Goal: Task Accomplishment & Management: Complete application form

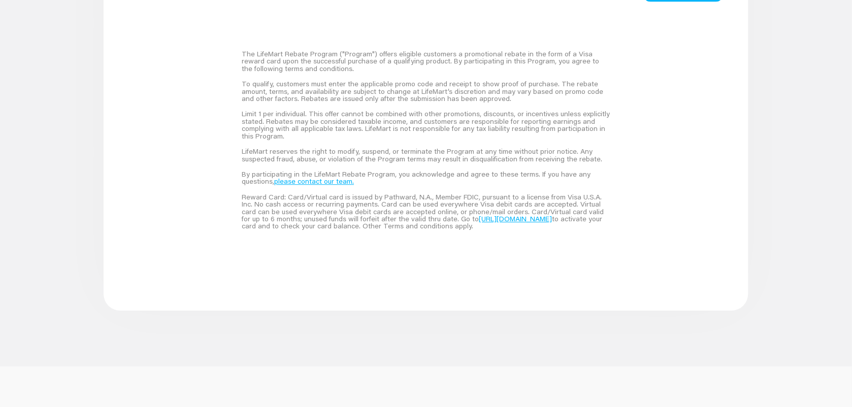
scroll to position [698, 0]
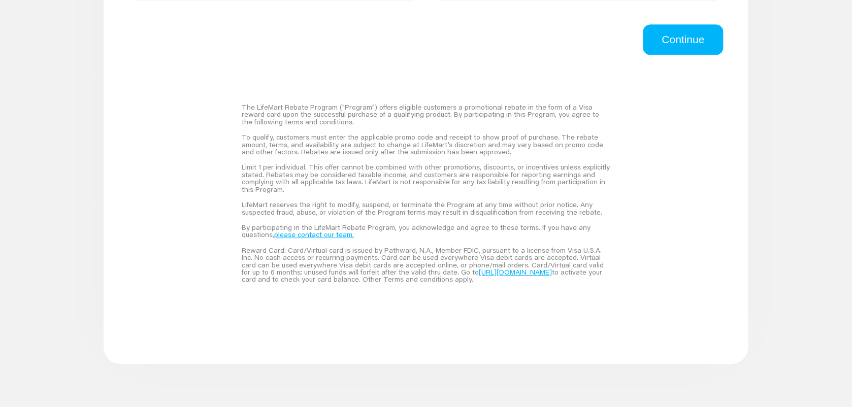
click at [334, 238] on link "please contact our team." at bounding box center [314, 234] width 80 height 9
click at [302, 232] on link "please contact our team." at bounding box center [314, 234] width 80 height 9
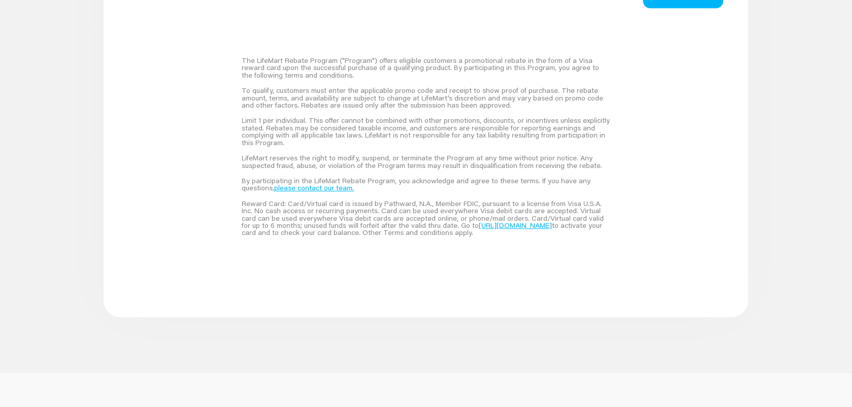
scroll to position [825, 0]
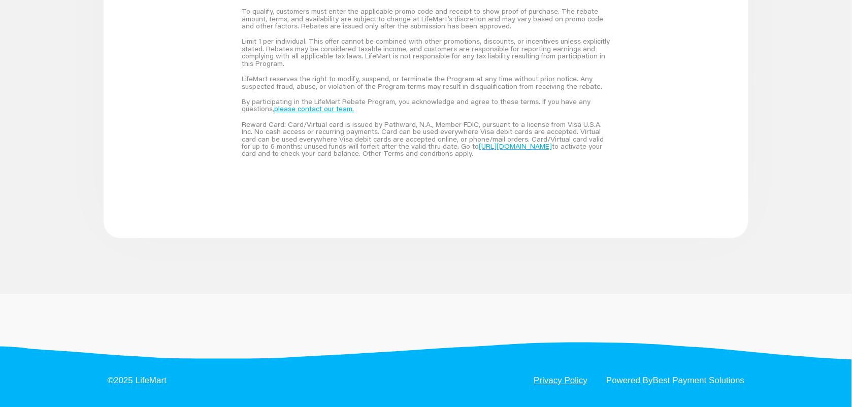
click at [561, 382] on link "Privacy Policy" at bounding box center [561, 380] width 54 height 9
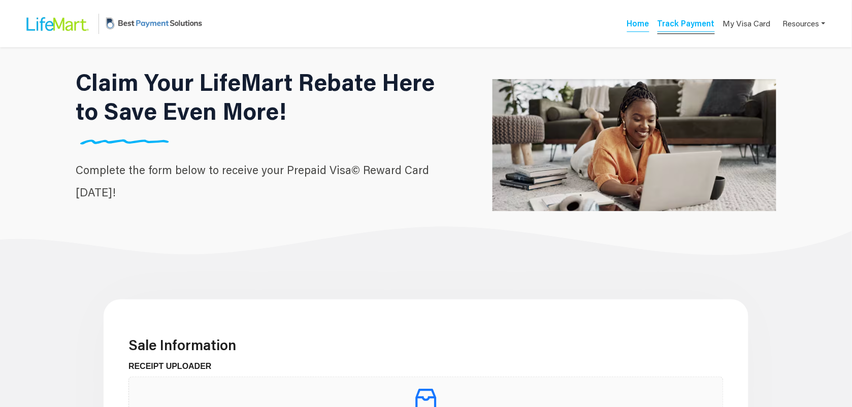
click at [686, 24] on link "Track Payment" at bounding box center [685, 25] width 57 height 14
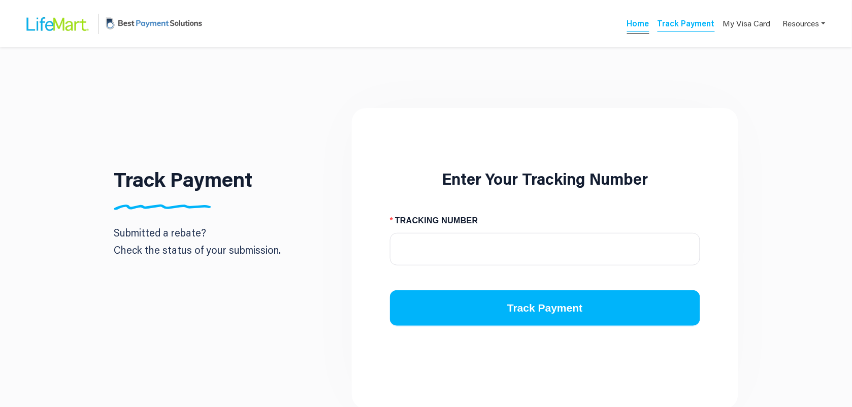
click at [649, 24] on link "Home" at bounding box center [638, 25] width 22 height 14
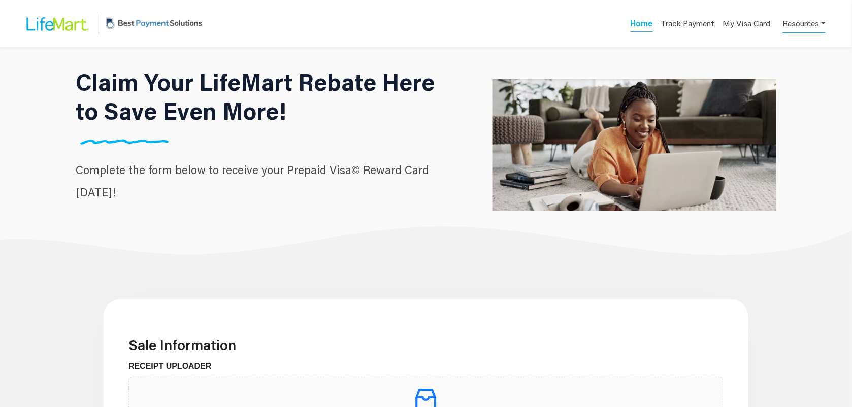
click at [791, 25] on link "Resources" at bounding box center [804, 23] width 43 height 20
click at [788, 44] on div "FAQs" at bounding box center [789, 48] width 64 height 12
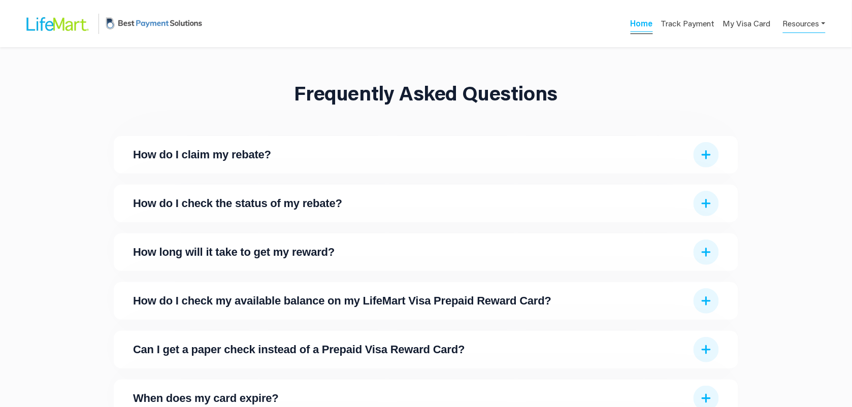
click at [647, 24] on link "Home" at bounding box center [641, 25] width 22 height 14
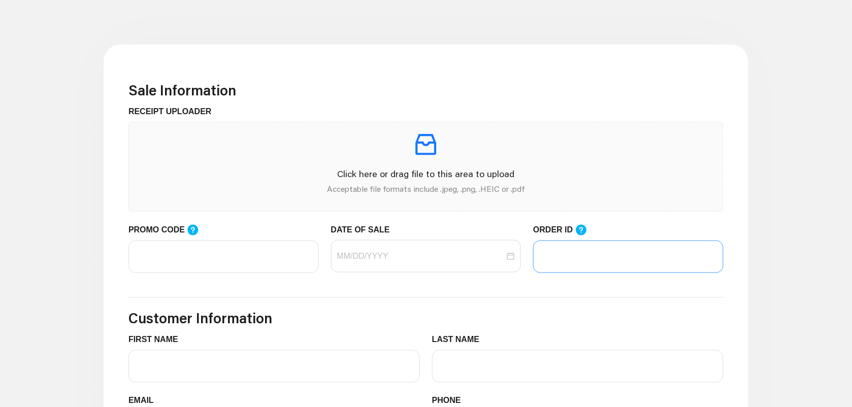
scroll to position [254, 0]
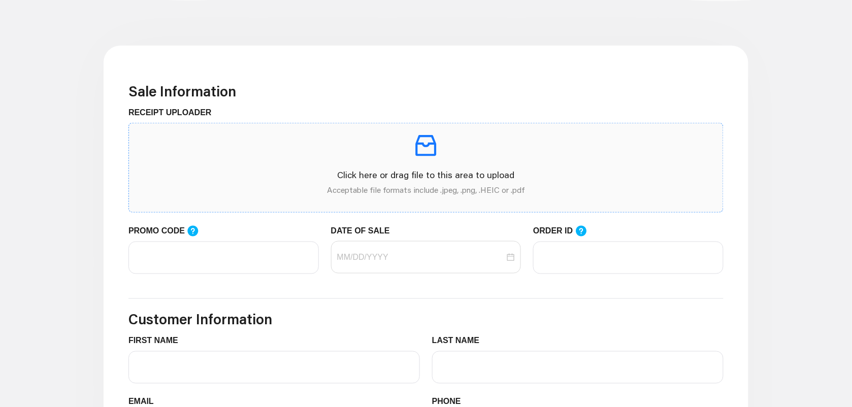
click at [323, 160] on p at bounding box center [426, 145] width 578 height 28
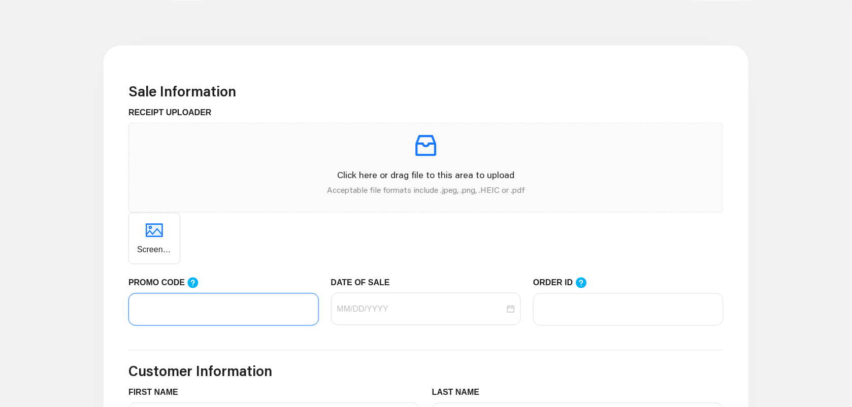
click at [232, 298] on input "PROMO CODE" at bounding box center [223, 309] width 190 height 32
type input "AAA"
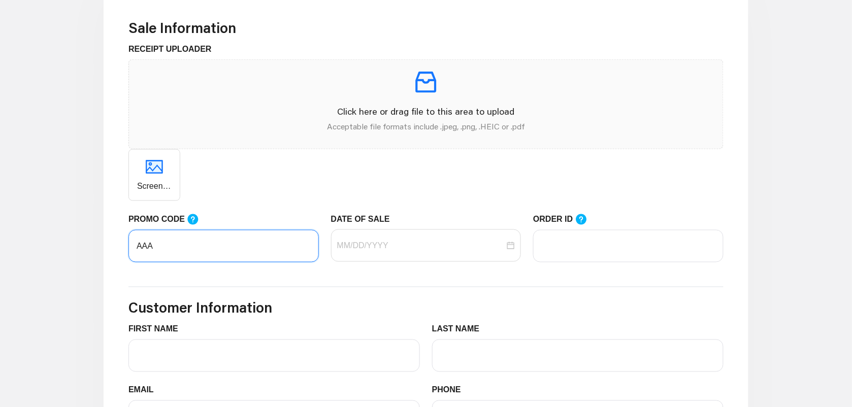
drag, startPoint x: 173, startPoint y: 246, endPoint x: 130, endPoint y: 245, distance: 42.6
click at [130, 245] on input "AAA" at bounding box center [223, 246] width 190 height 32
type input "LifeMart"
click at [181, 245] on input "LifeMart" at bounding box center [223, 246] width 190 height 32
drag, startPoint x: 179, startPoint y: 247, endPoint x: 115, endPoint y: 247, distance: 64.0
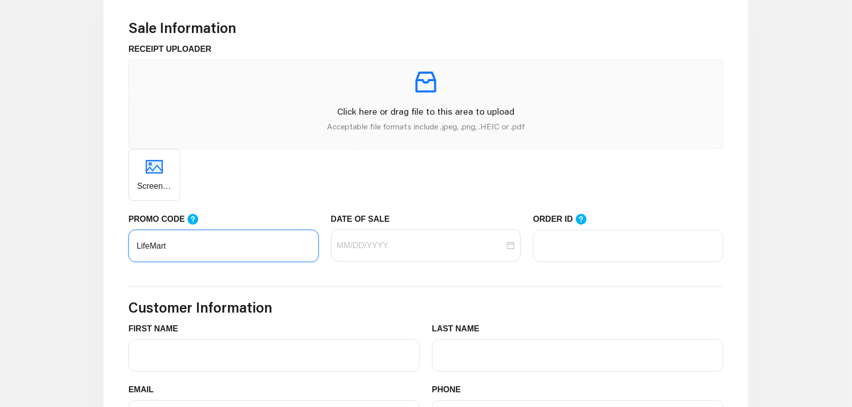
click at [115, 247] on div "Sale Information RECEIPT UPLOADER Click here or drag file to this area to uploa…" at bounding box center [426, 389] width 645 height 815
click at [408, 261] on div at bounding box center [426, 245] width 190 height 32
type input "LIFEMART20"
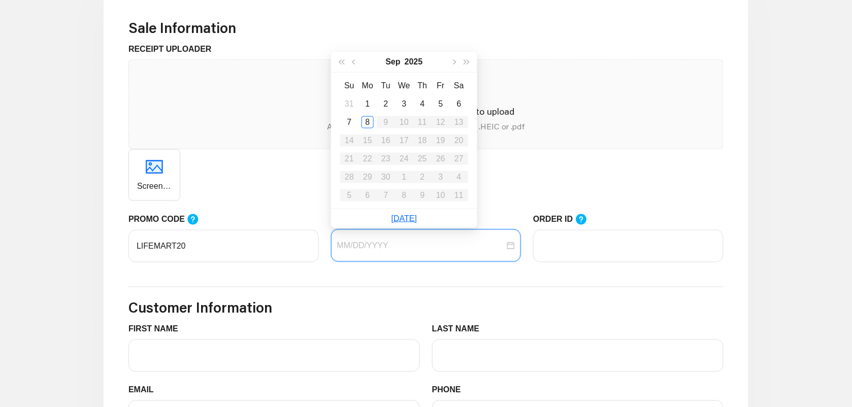
click at [410, 250] on input "DATE OF SALE" at bounding box center [421, 246] width 168 height 12
type input "[DATE]"
click at [382, 104] on div "2" at bounding box center [386, 104] width 12 height 12
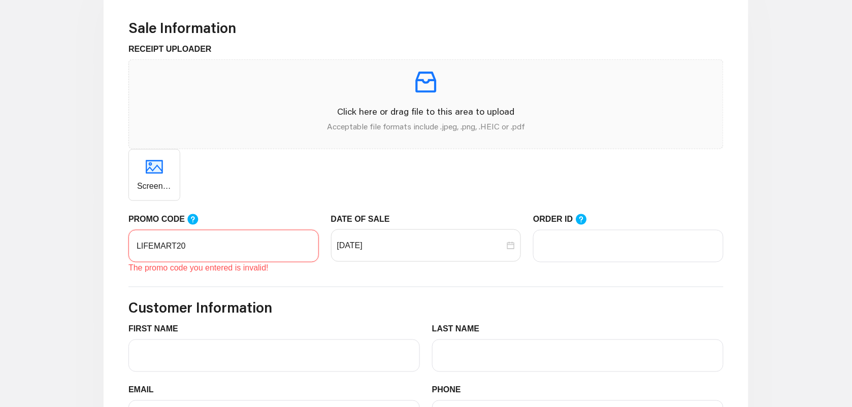
click at [210, 242] on input "LIFEMART20" at bounding box center [223, 246] width 190 height 32
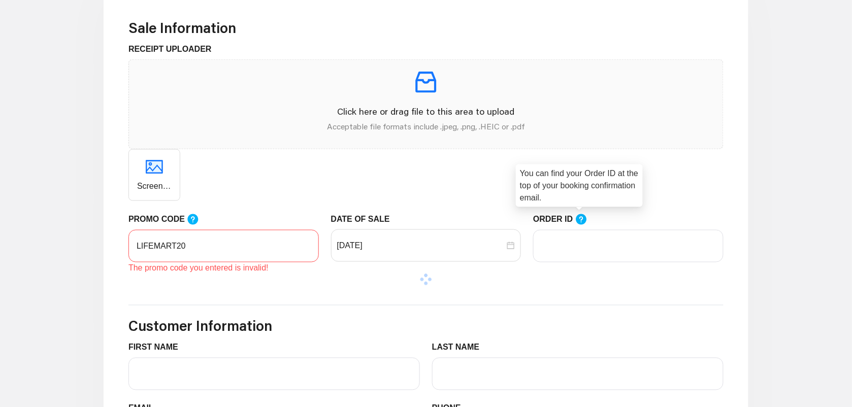
click at [580, 222] on icon at bounding box center [581, 219] width 11 height 11
click at [580, 230] on input "ORDER ID" at bounding box center [628, 246] width 190 height 32
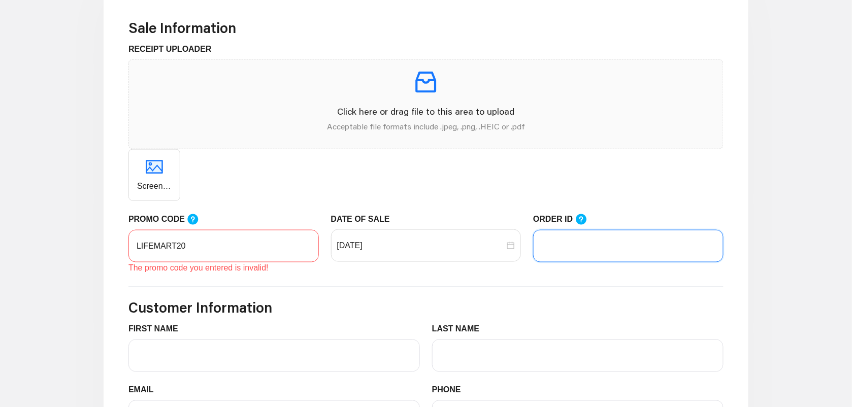
click at [588, 255] on input "ORDER ID" at bounding box center [628, 246] width 190 height 32
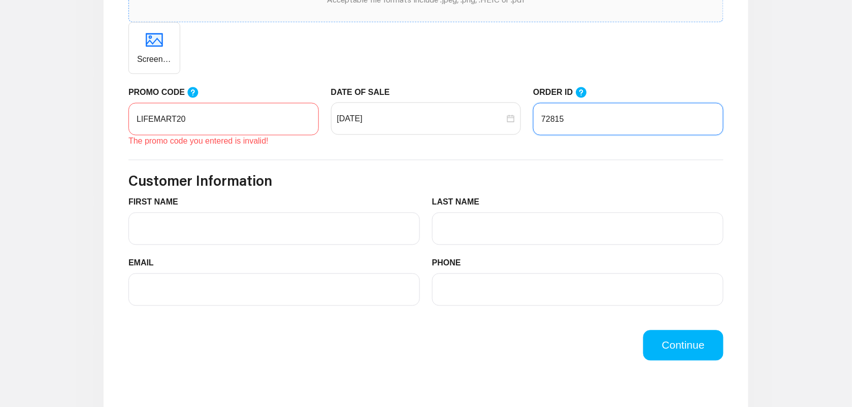
type input "72815"
drag, startPoint x: 227, startPoint y: 118, endPoint x: 81, endPoint y: 108, distance: 146.5
click at [81, 108] on main "Sale Information RECEIPT UPLOADER Click here or drag file to this area to uploa…" at bounding box center [426, 263] width 852 height 886
type input "AAA"
click at [130, 186] on form "Sale Information RECEIPT UPLOADER Click here or drag file to this area to uploa…" at bounding box center [425, 126] width 595 height 469
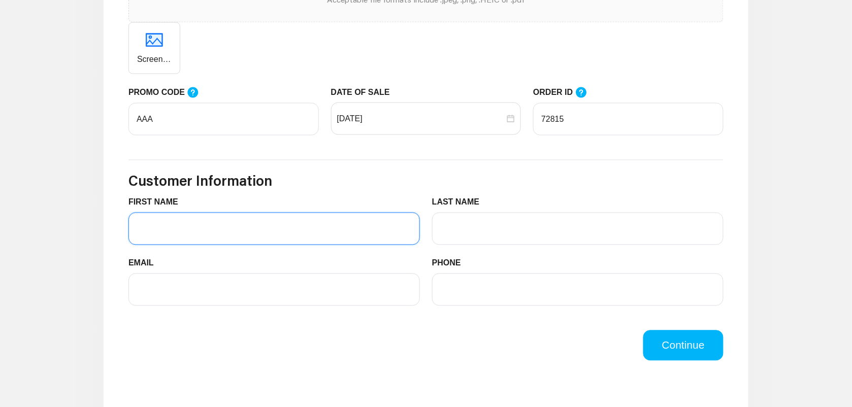
click at [176, 237] on input "FIRST NAME" at bounding box center [273, 229] width 291 height 32
type input "Rylee"
type input "McDaniels"
type input "ryleem@bestpayment.solutions"
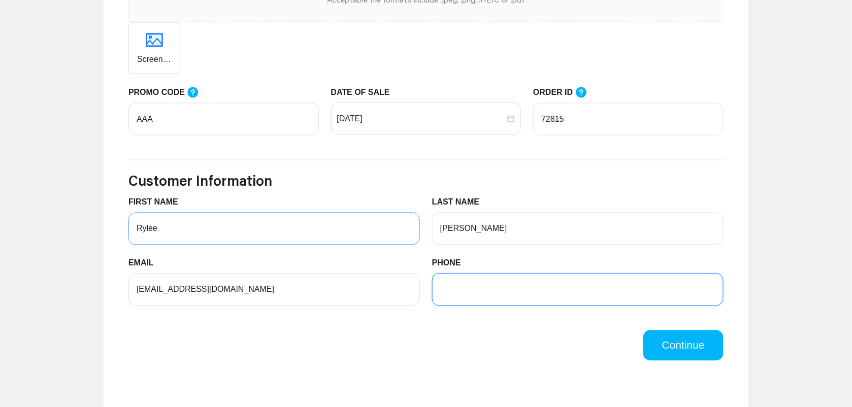
type input "6196350044"
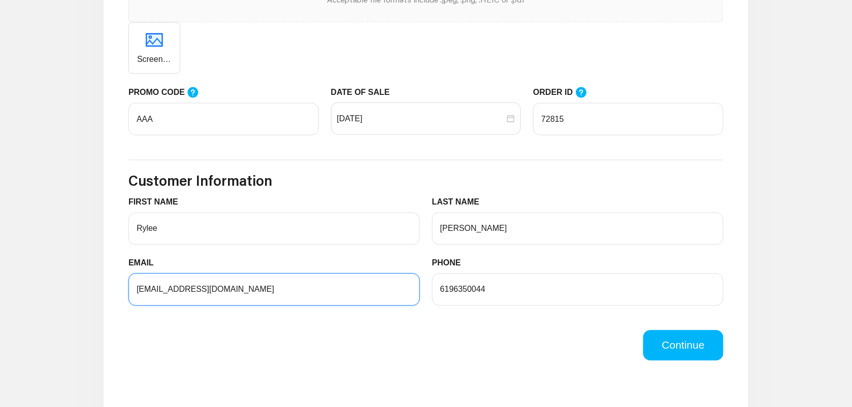
click at [162, 292] on input "ryleem@bestpayment.solutions" at bounding box center [273, 290] width 291 height 32
type input "[EMAIL_ADDRESS][DOMAIN_NAME]"
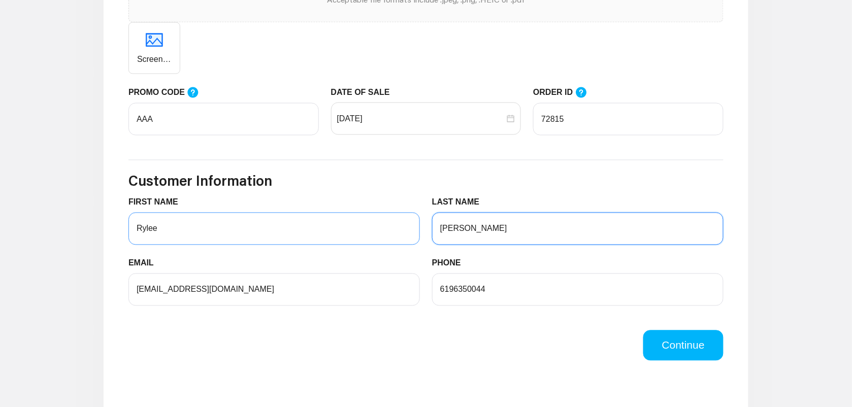
drag, startPoint x: 489, startPoint y: 234, endPoint x: 402, endPoint y: 234, distance: 86.8
click at [402, 234] on div "FIRST NAME Rylee LAST NAME McDaniels" at bounding box center [425, 226] width 607 height 61
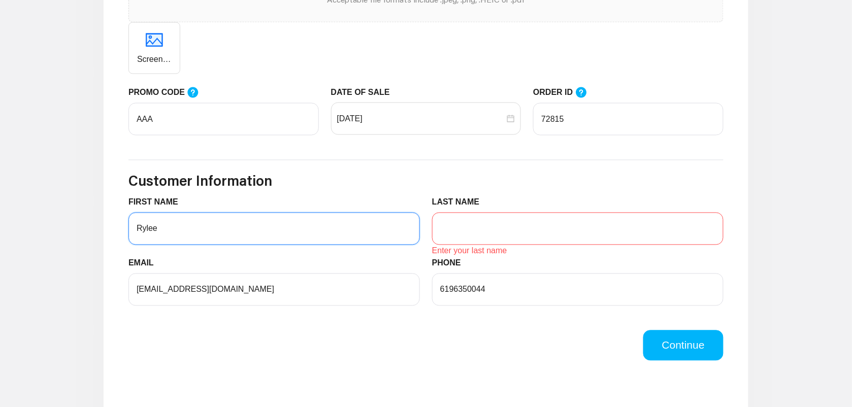
drag, startPoint x: 323, startPoint y: 223, endPoint x: 316, endPoint y: 231, distance: 10.8
click at [316, 231] on input "Rylee" at bounding box center [273, 229] width 291 height 32
drag, startPoint x: 310, startPoint y: 232, endPoint x: 84, endPoint y: 205, distance: 227.1
click at [84, 205] on main "Sale Information RECEIPT UPLOADER Click here or drag file to this area to uploa…" at bounding box center [426, 263] width 852 height 886
type input "BPS"
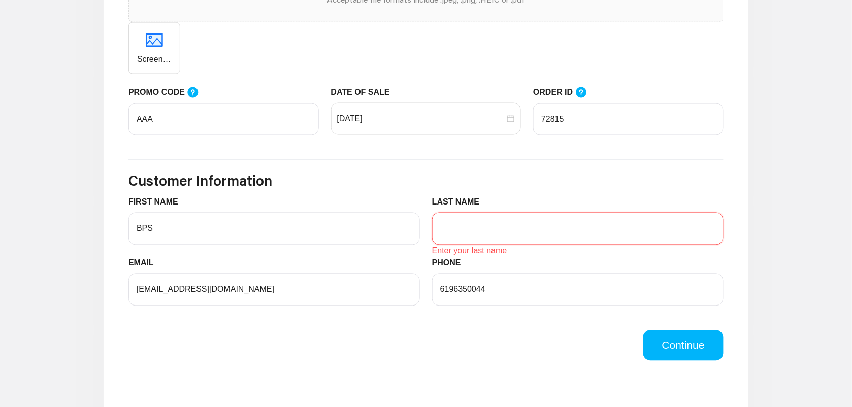
click at [479, 239] on input "LAST NAME" at bounding box center [577, 229] width 291 height 32
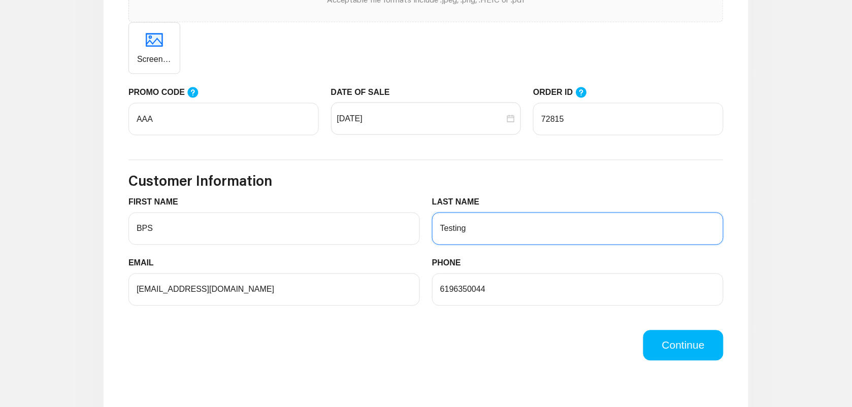
type input "Testing"
click at [521, 183] on h3 "Customer Information" at bounding box center [425, 181] width 595 height 17
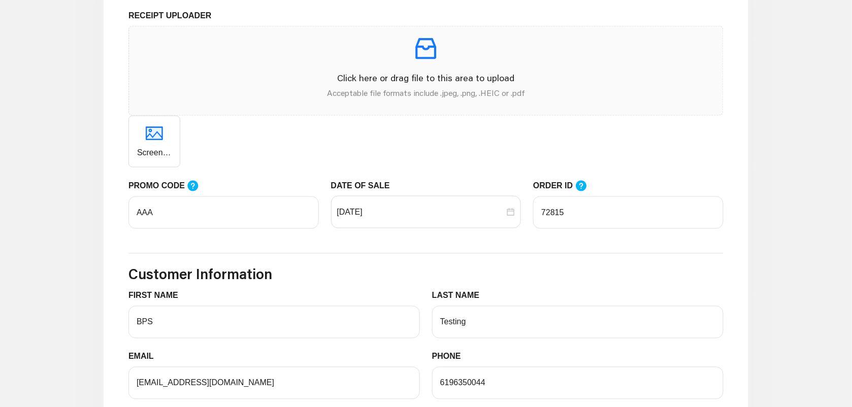
scroll to position [254, 0]
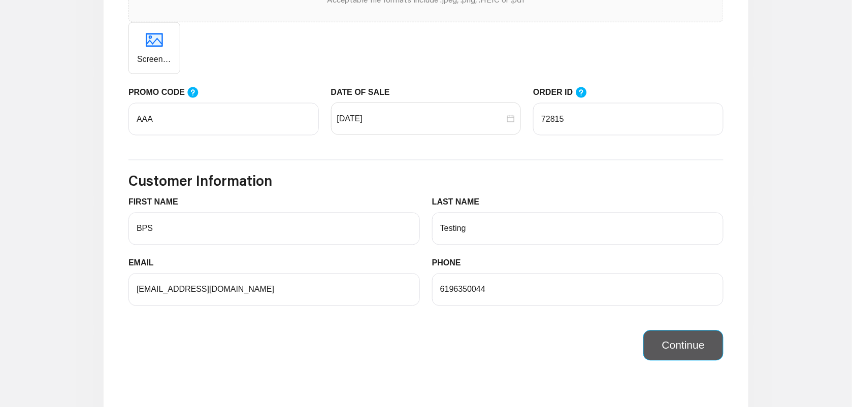
click at [679, 348] on button "Continue" at bounding box center [683, 345] width 80 height 30
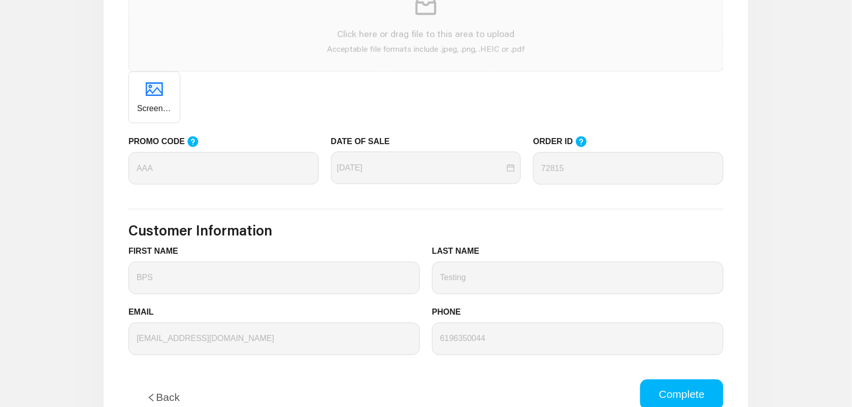
scroll to position [444, 0]
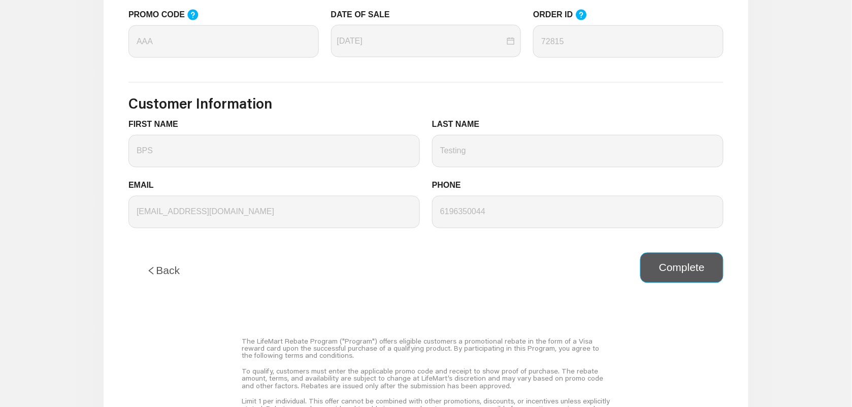
click at [675, 271] on button "Complete" at bounding box center [681, 268] width 83 height 30
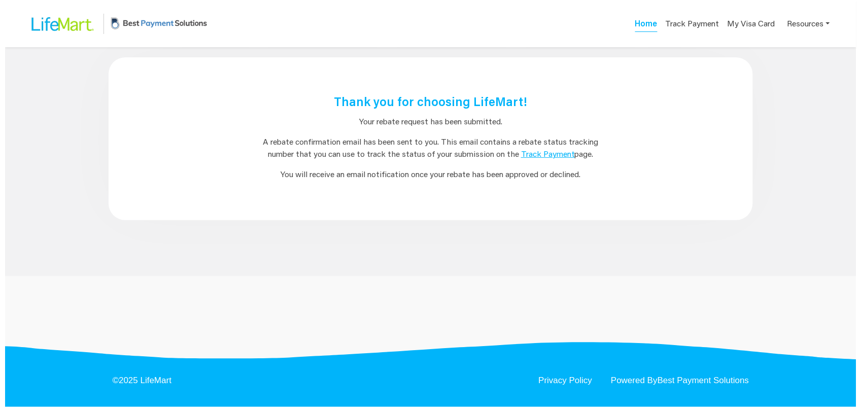
scroll to position [0, 0]
click at [651, 24] on link "Home" at bounding box center [651, 25] width 22 height 14
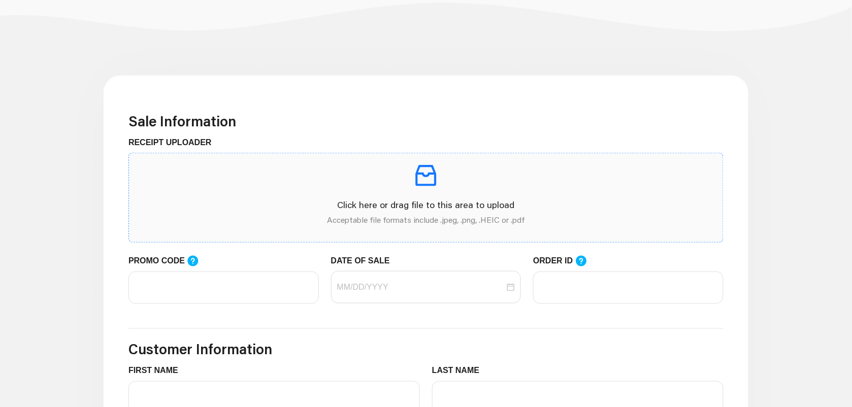
scroll to position [254, 0]
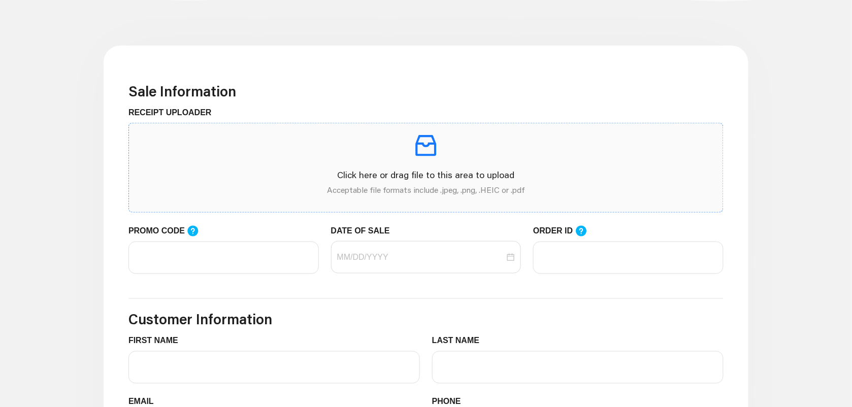
click at [396, 186] on p "Acceptable file formats include .jpeg, .png, .HEIC or .pdf" at bounding box center [426, 190] width 578 height 12
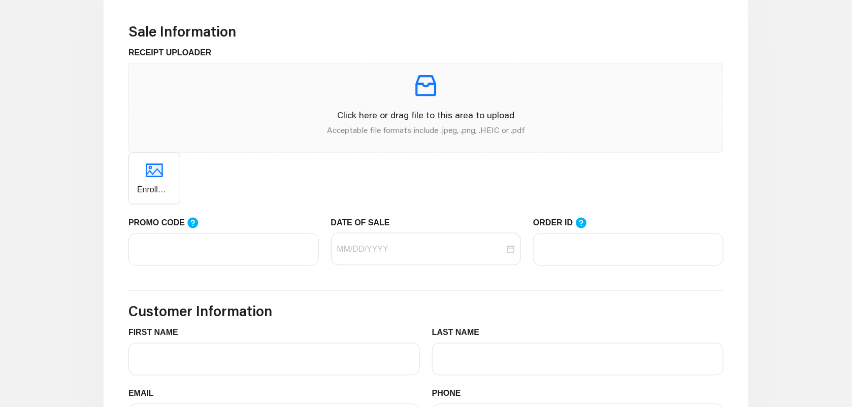
scroll to position [381, 0]
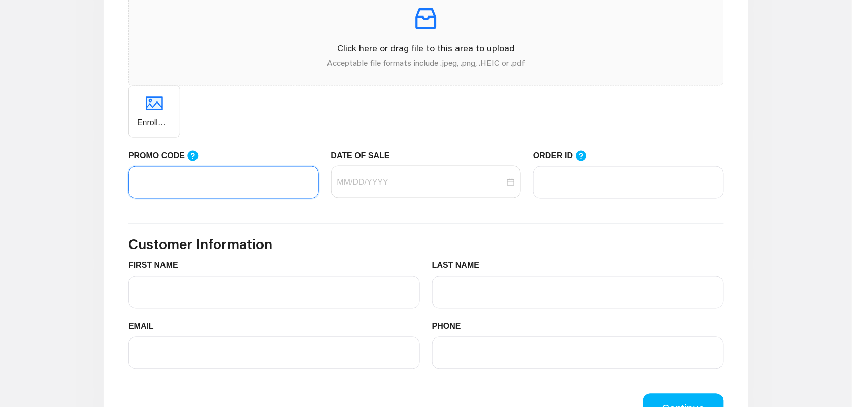
click at [224, 199] on input "PROMO CODE" at bounding box center [223, 182] width 190 height 32
type input "AAA"
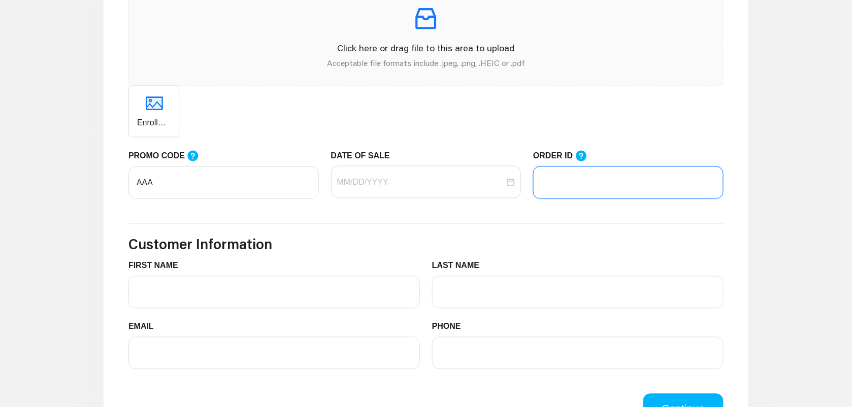
click at [580, 182] on input "ORDER ID" at bounding box center [628, 182] width 190 height 32
paste input "72815"
type input "72815"
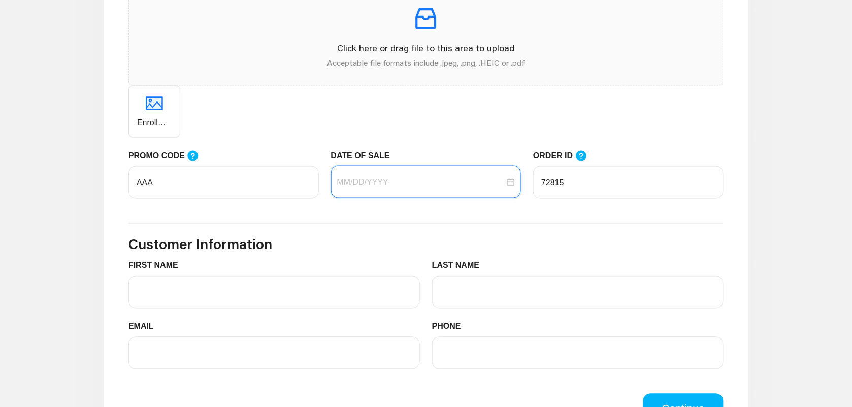
click at [429, 183] on input "DATE OF SALE" at bounding box center [421, 182] width 168 height 12
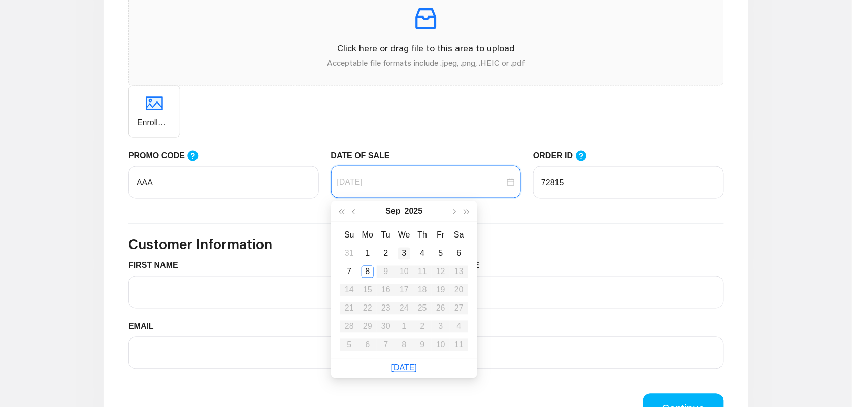
type input "[DATE]"
click at [405, 254] on div "3" at bounding box center [404, 254] width 12 height 12
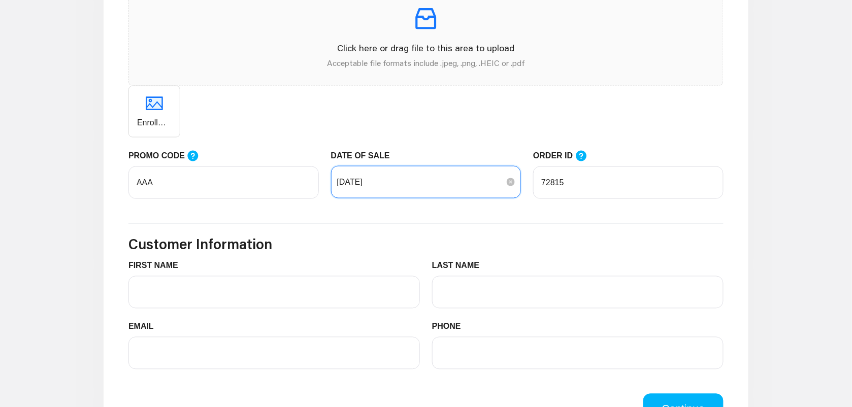
click at [467, 186] on input "[DATE]" at bounding box center [421, 182] width 168 height 12
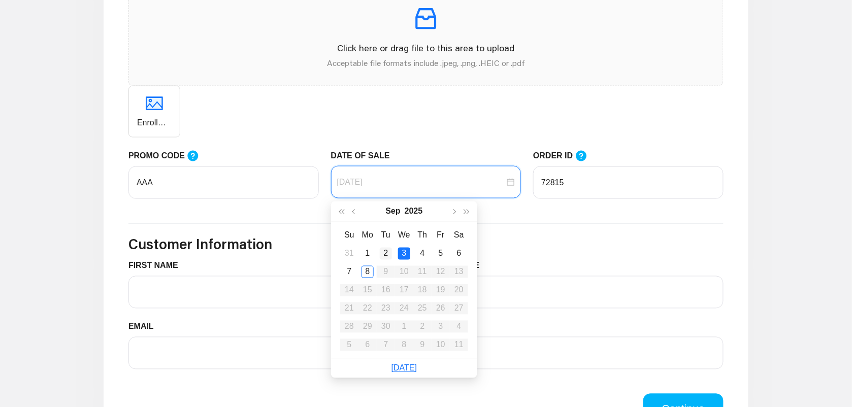
type input "[DATE]"
click at [389, 254] on div "2" at bounding box center [386, 254] width 12 height 12
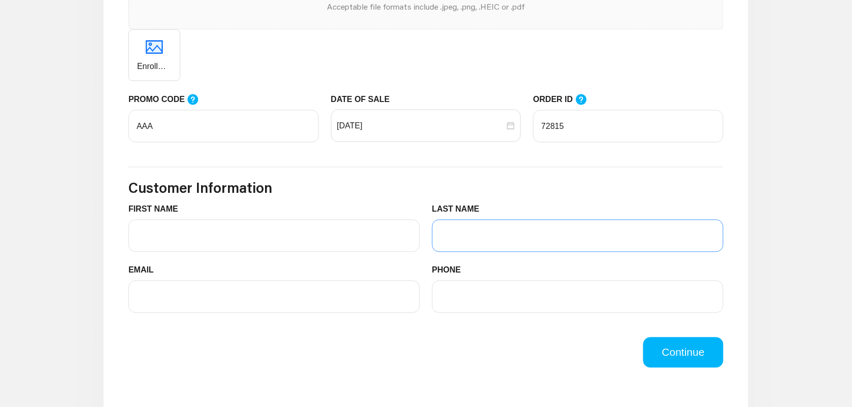
scroll to position [508, 0]
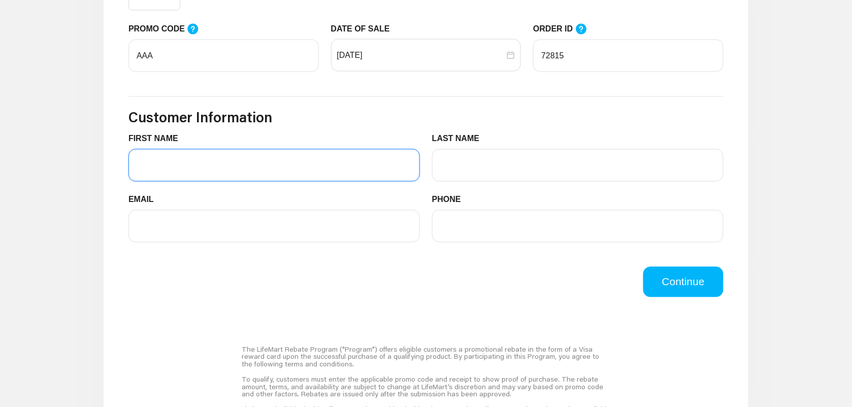
click at [327, 173] on input "FIRST NAME" at bounding box center [273, 165] width 291 height 32
type input "BPS"
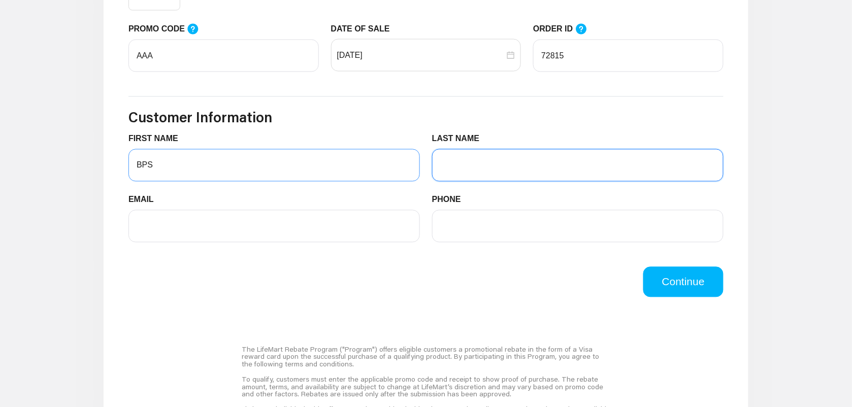
type input "Testing"
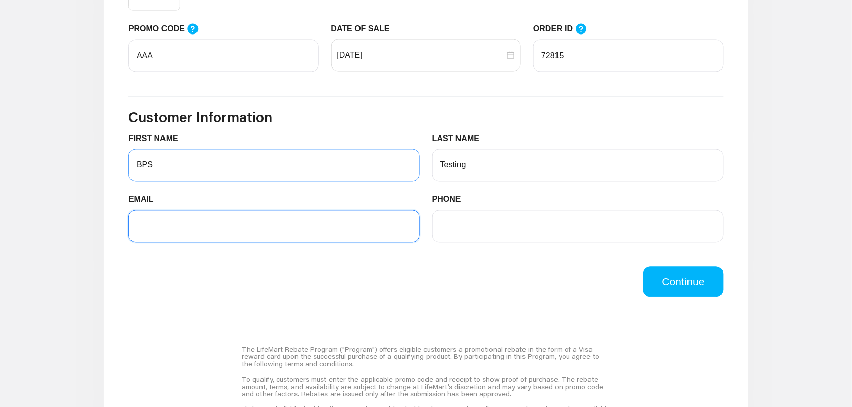
type input "[EMAIL_ADDRESS][DOMAIN_NAME]"
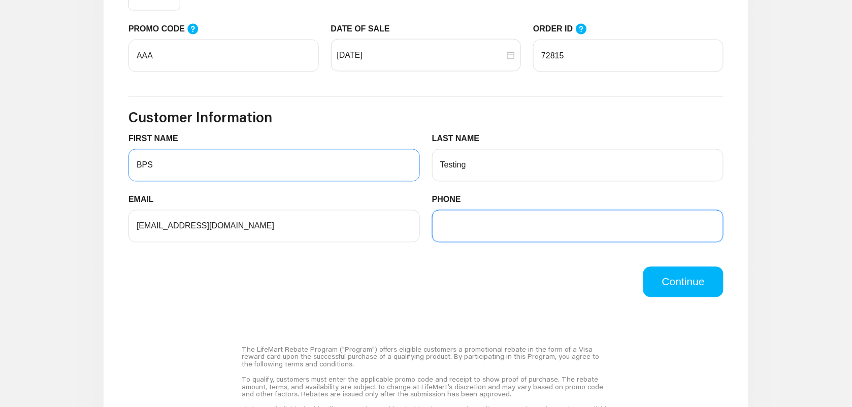
type input "6196350044"
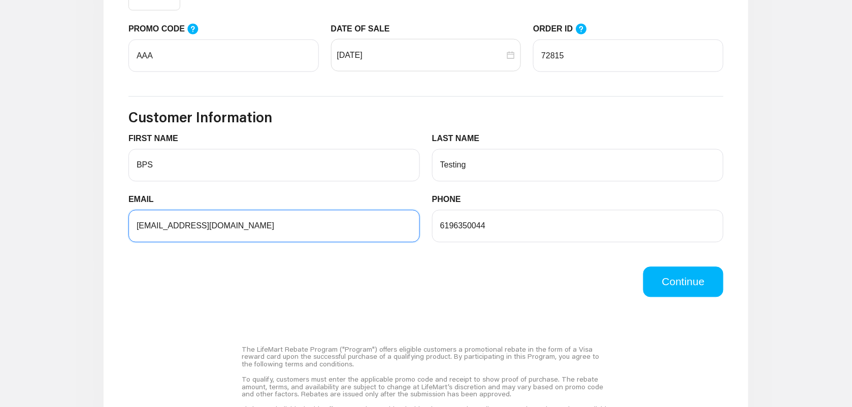
click at [171, 226] on input "[EMAIL_ADDRESS][DOMAIN_NAME]" at bounding box center [273, 226] width 291 height 32
type input "[EMAIL_ADDRESS][DOMAIN_NAME]"
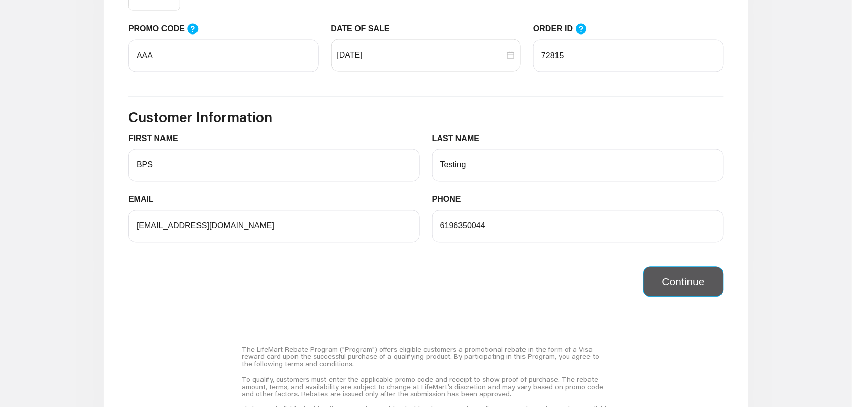
click at [696, 287] on button "Continue" at bounding box center [683, 282] width 80 height 30
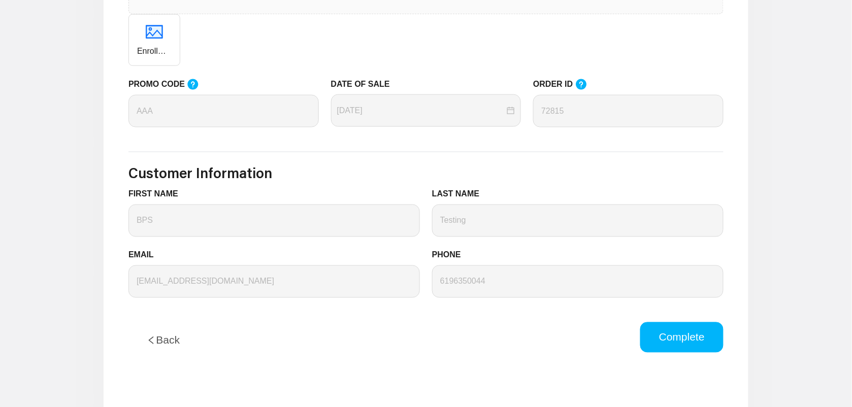
scroll to position [444, 0]
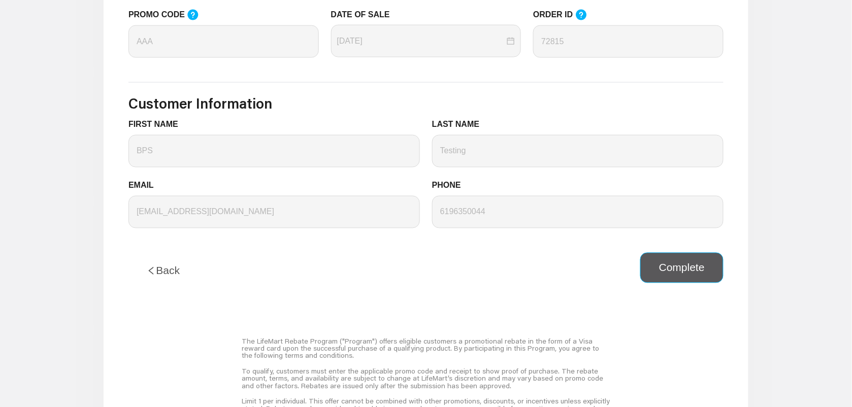
click at [679, 275] on button "Complete" at bounding box center [681, 268] width 83 height 30
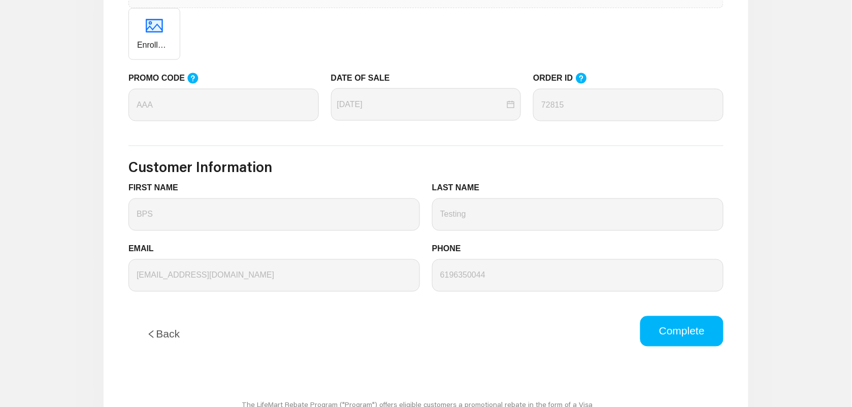
click at [174, 333] on button "Back" at bounding box center [163, 334] width 70 height 37
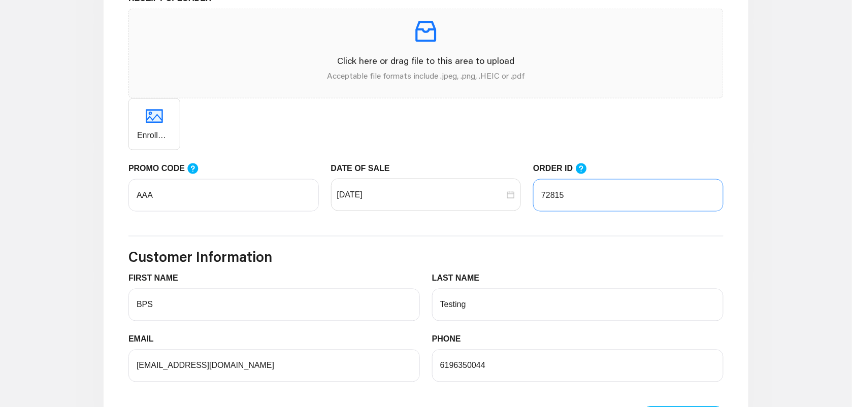
scroll to position [381, 0]
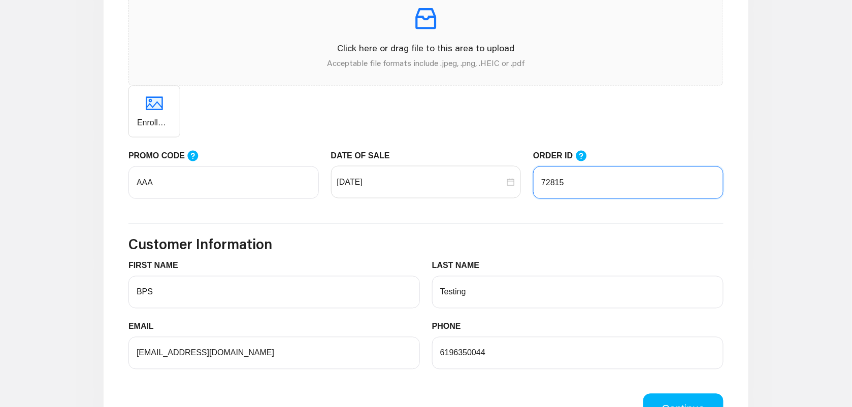
drag, startPoint x: 574, startPoint y: 181, endPoint x: 531, endPoint y: 186, distance: 43.4
click at [531, 186] on div "ORDER ID 72815" at bounding box center [628, 180] width 203 height 61
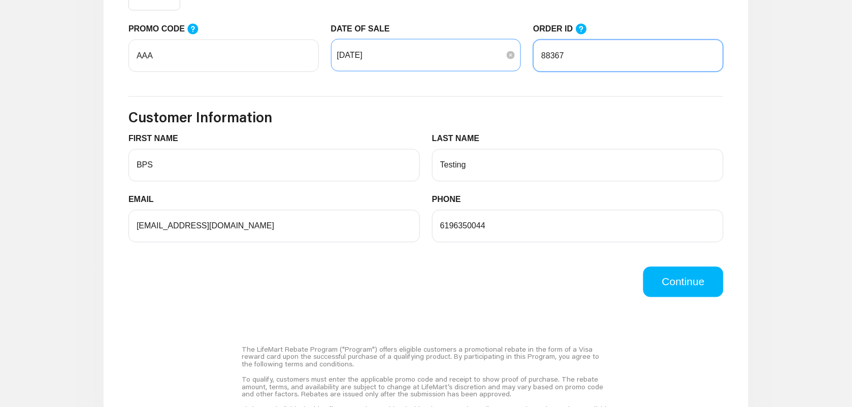
type input "88367"
click at [425, 60] on input "[DATE]" at bounding box center [421, 55] width 168 height 12
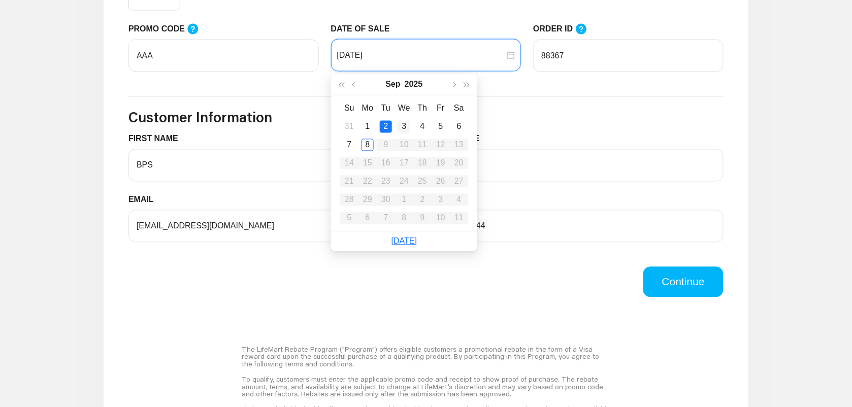
type input "[DATE]"
drag, startPoint x: 405, startPoint y: 125, endPoint x: 411, endPoint y: 127, distance: 6.9
click at [405, 125] on div "3" at bounding box center [404, 127] width 12 height 12
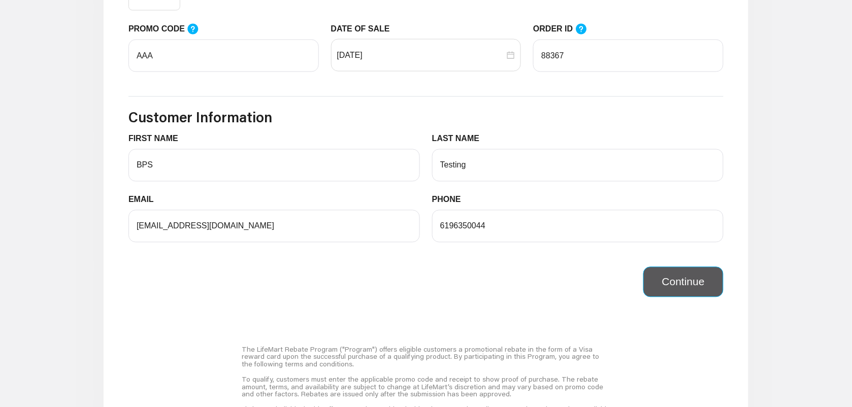
click at [658, 281] on button "Continue" at bounding box center [683, 282] width 80 height 30
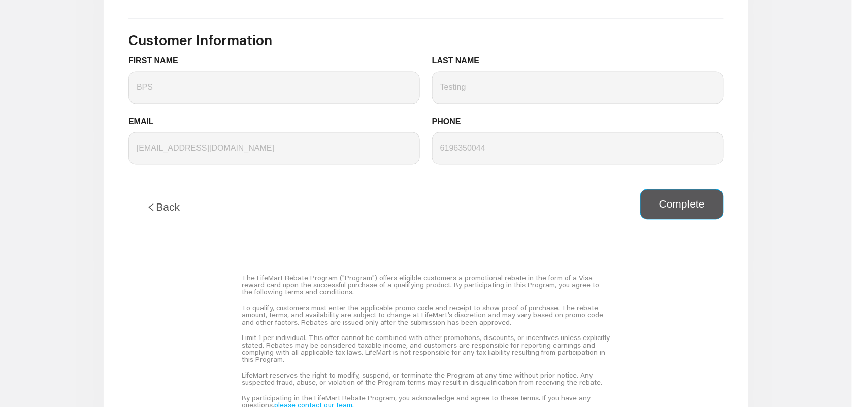
click at [668, 212] on button "Complete" at bounding box center [681, 204] width 83 height 30
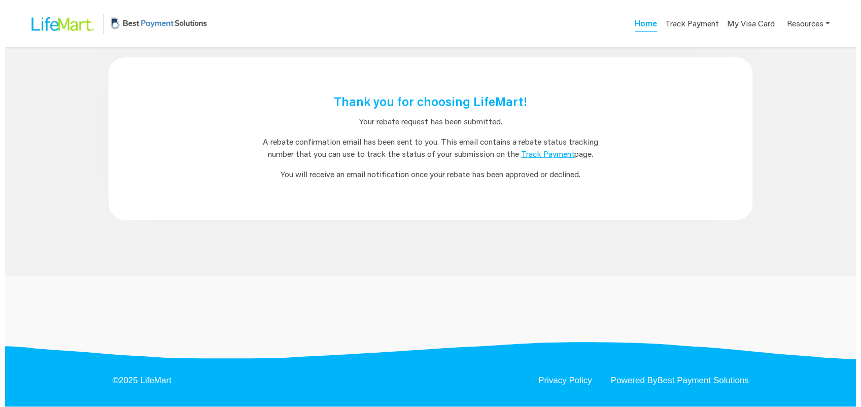
scroll to position [0, 0]
